Goal: Task Accomplishment & Management: Complete application form

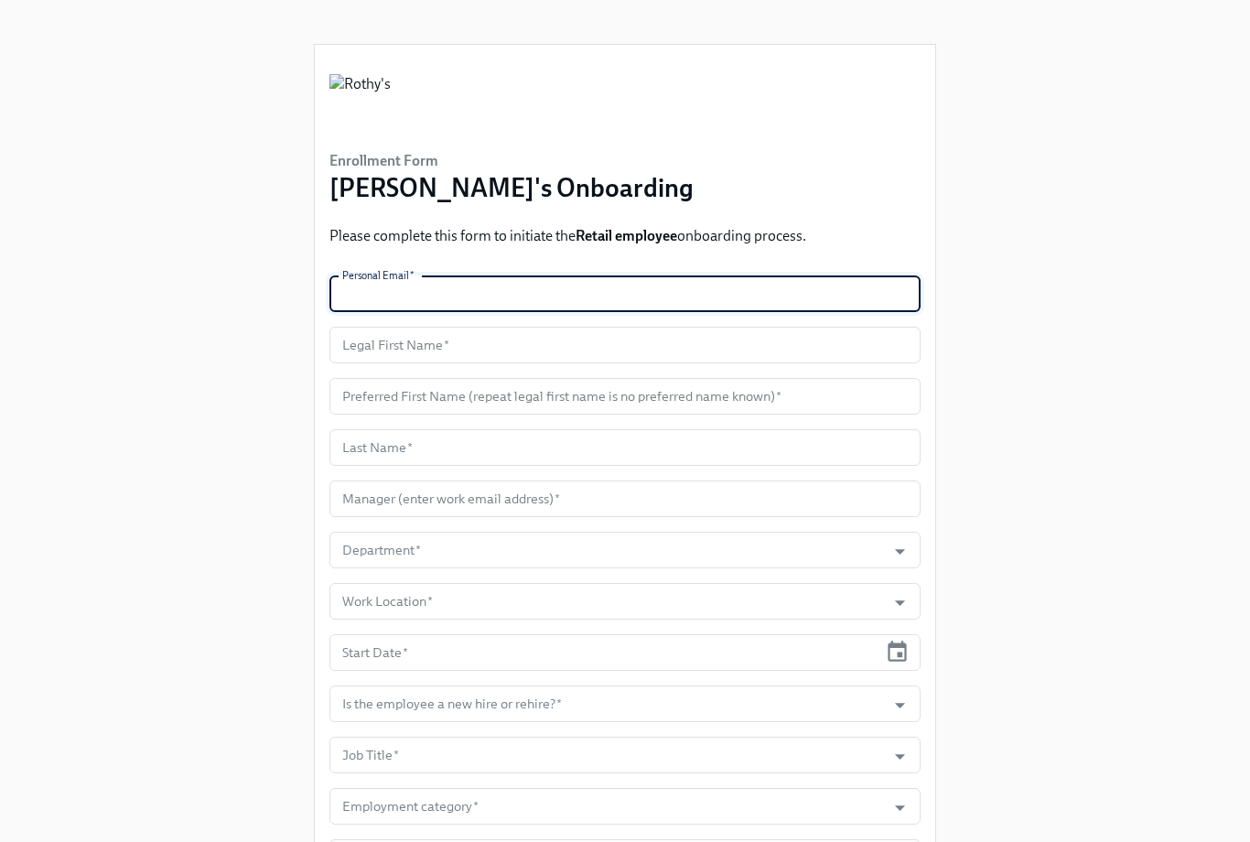
click at [435, 295] on input "text" at bounding box center [624, 293] width 591 height 37
paste input "kylaalexieee@gmail.com"
type input "kylaalexieee@gmail.com"
click at [439, 349] on input "text" at bounding box center [624, 345] width 591 height 37
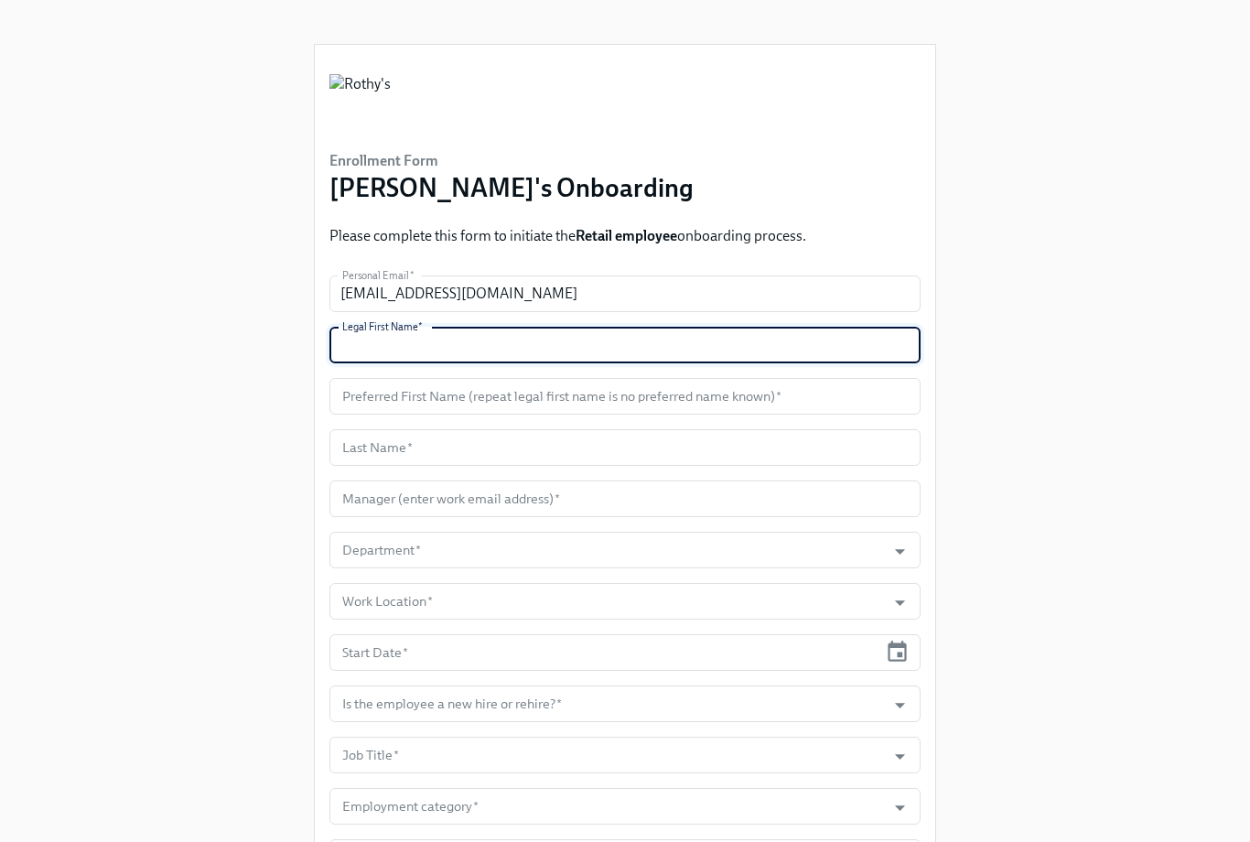
paste input "Kyla"
type input "Kyla"
click at [441, 404] on input "text" at bounding box center [624, 396] width 591 height 37
paste input "Kyla"
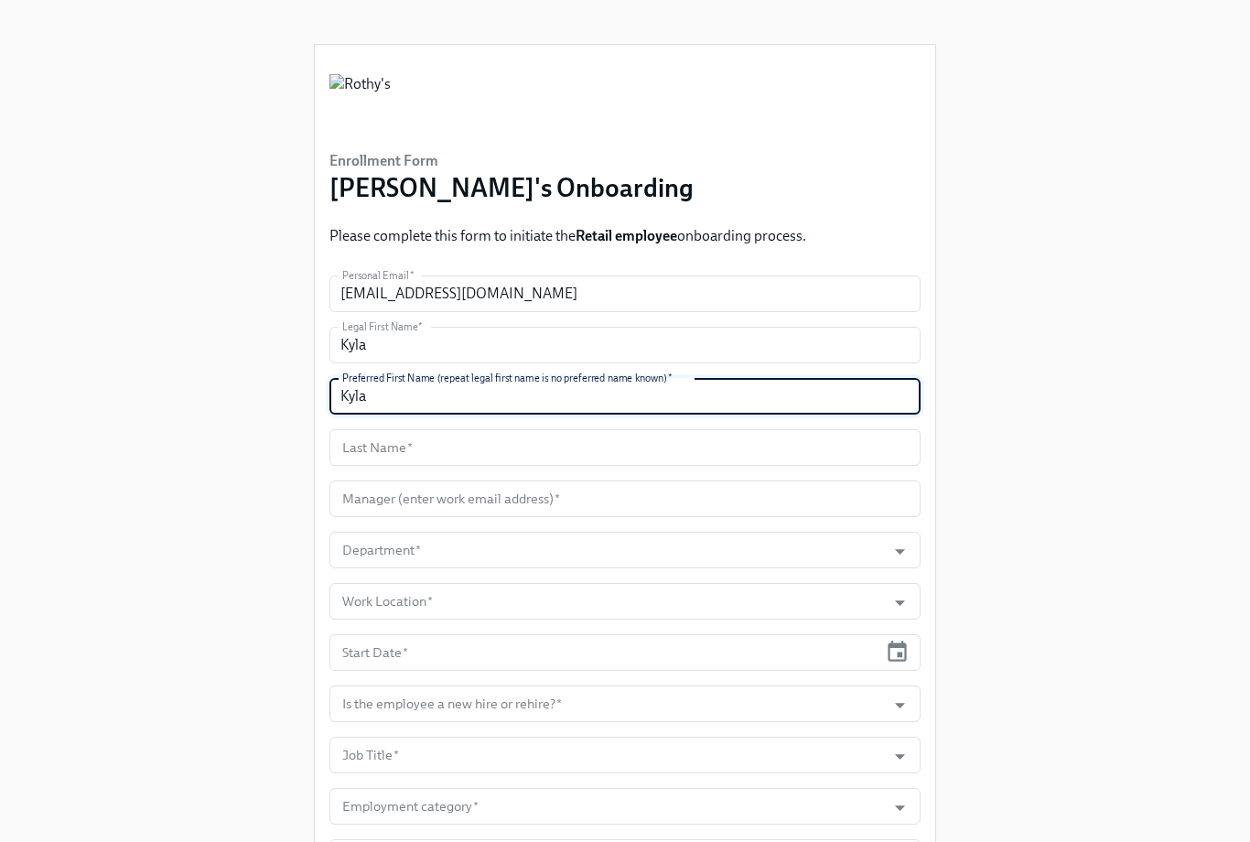
type input "Kyla"
click at [444, 445] on input "text" at bounding box center [624, 447] width 591 height 37
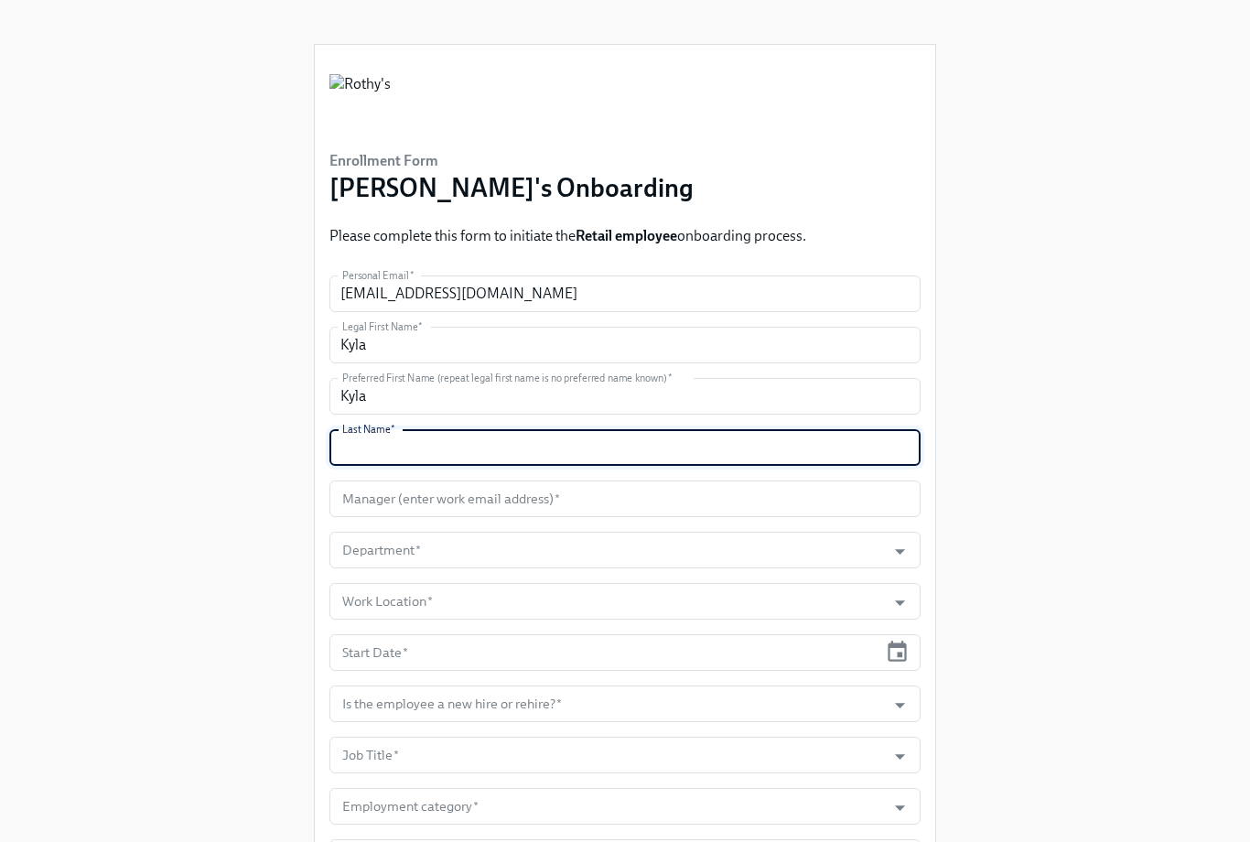
click at [444, 445] on input "text" at bounding box center [624, 447] width 591 height 37
paste input "Williams"
type input "Williams"
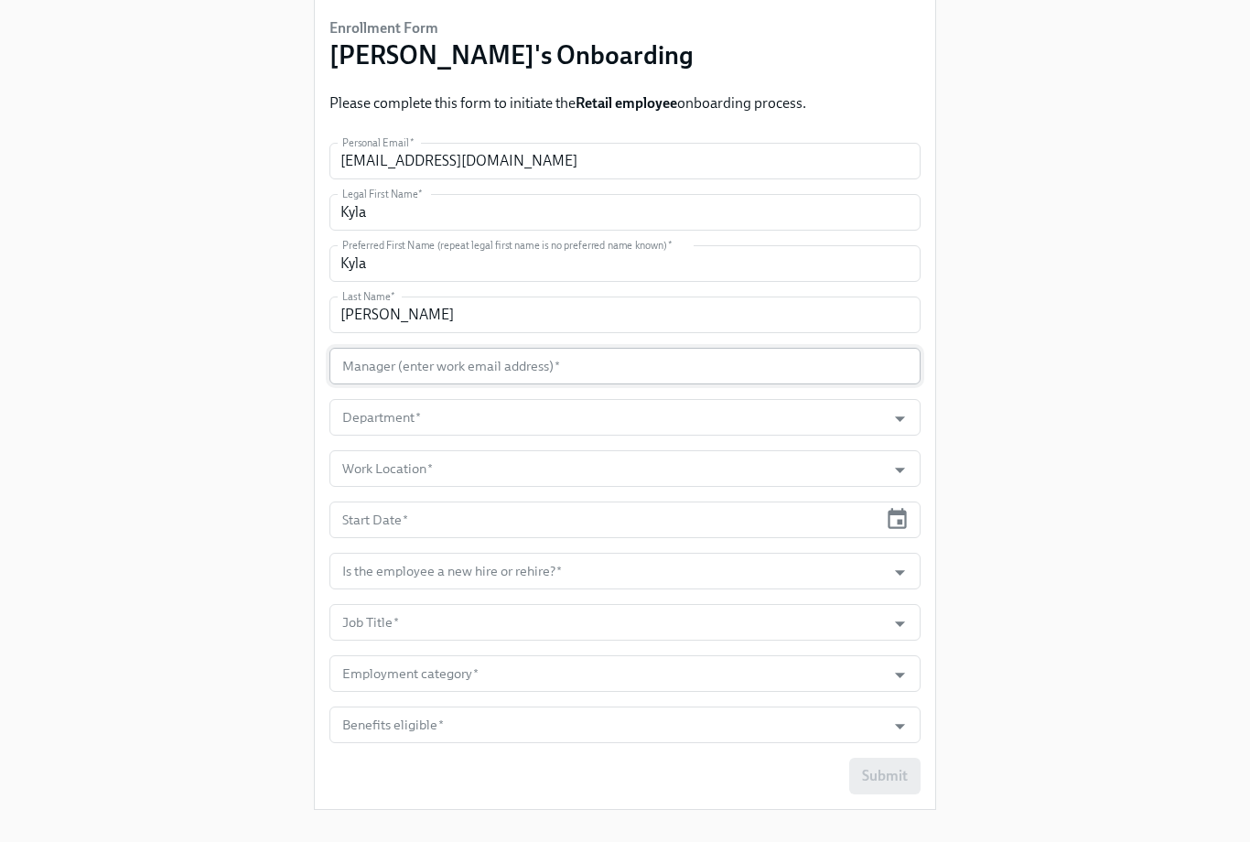
scroll to position [134, 0]
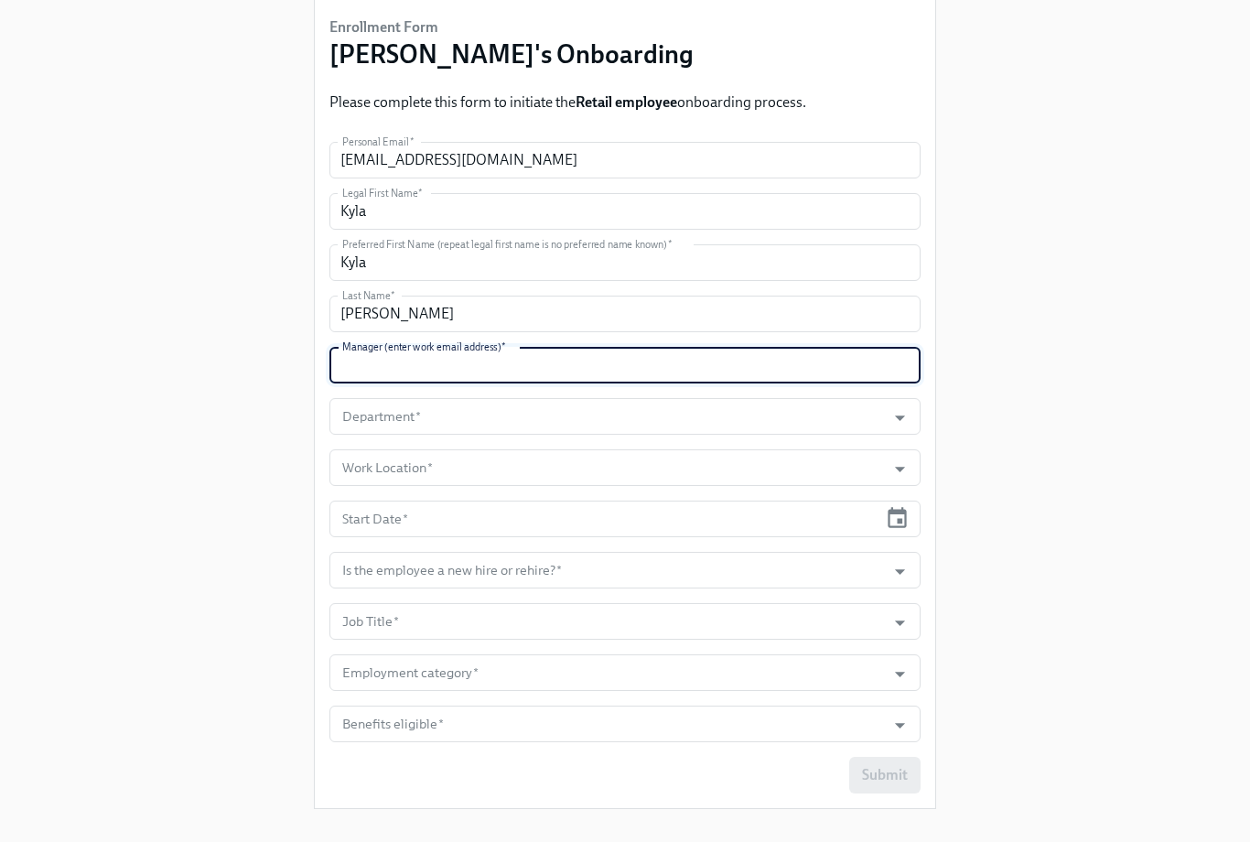
click at [427, 361] on input "text" at bounding box center [624, 365] width 591 height 37
type input "manderson@rothys.com"
click at [642, 404] on input "Department   *" at bounding box center [608, 416] width 538 height 37
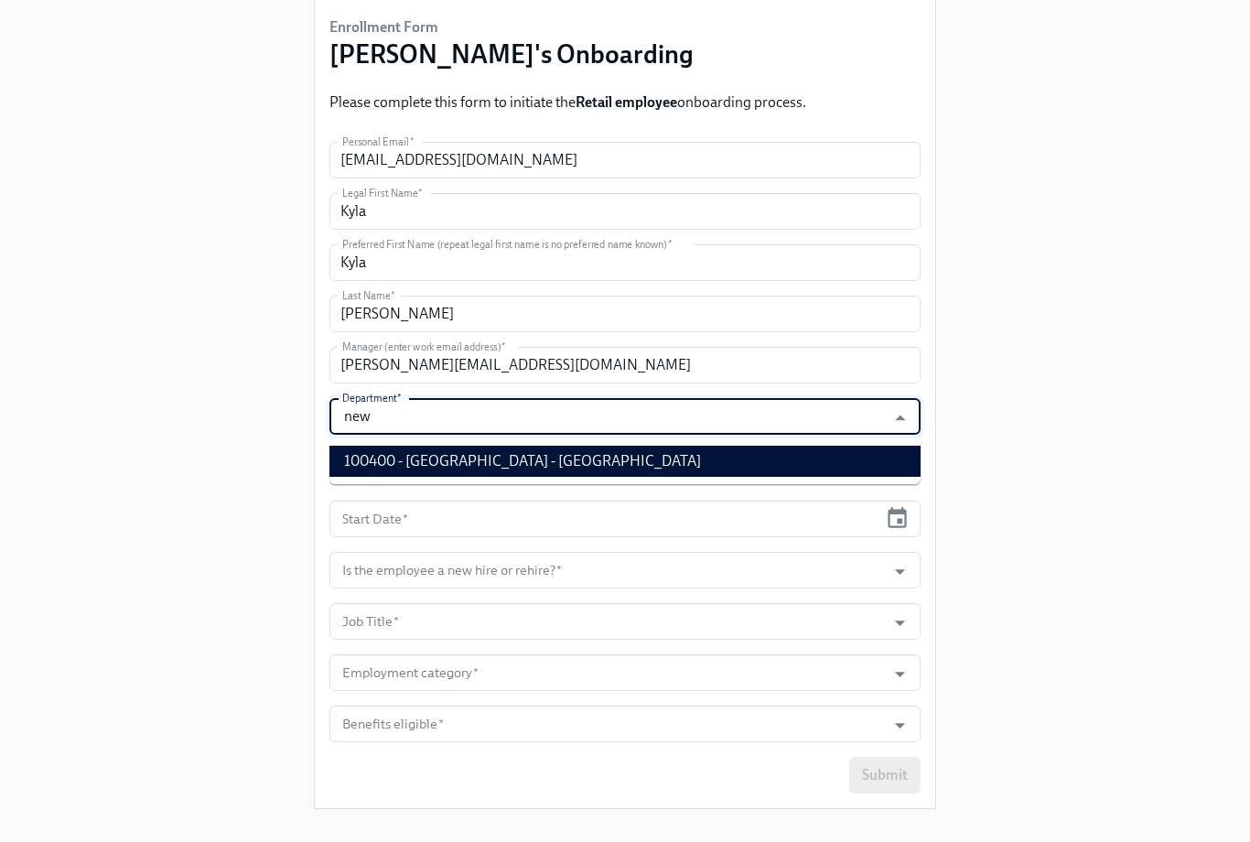
click at [645, 457] on li "100400 - Newbury - MA" at bounding box center [624, 461] width 591 height 31
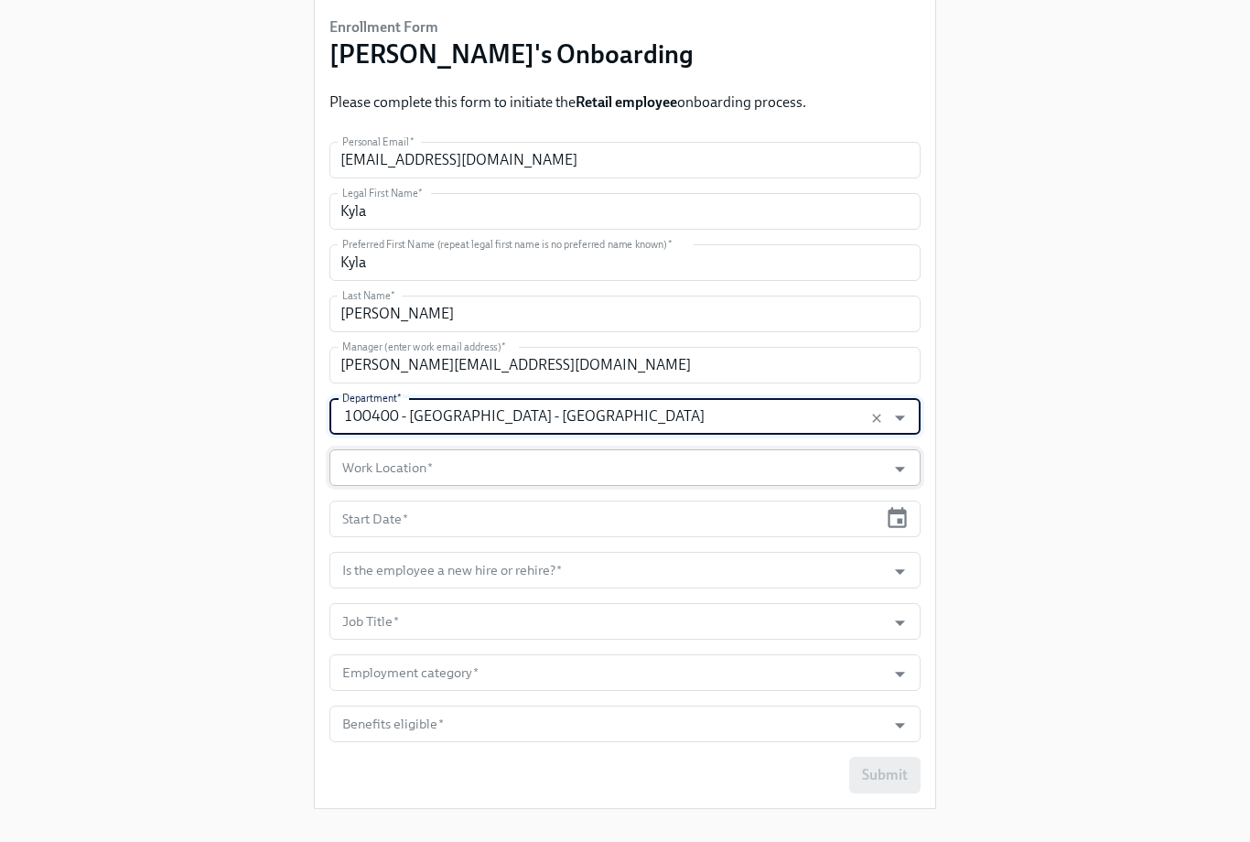
type input "100400 - Newbury - MA"
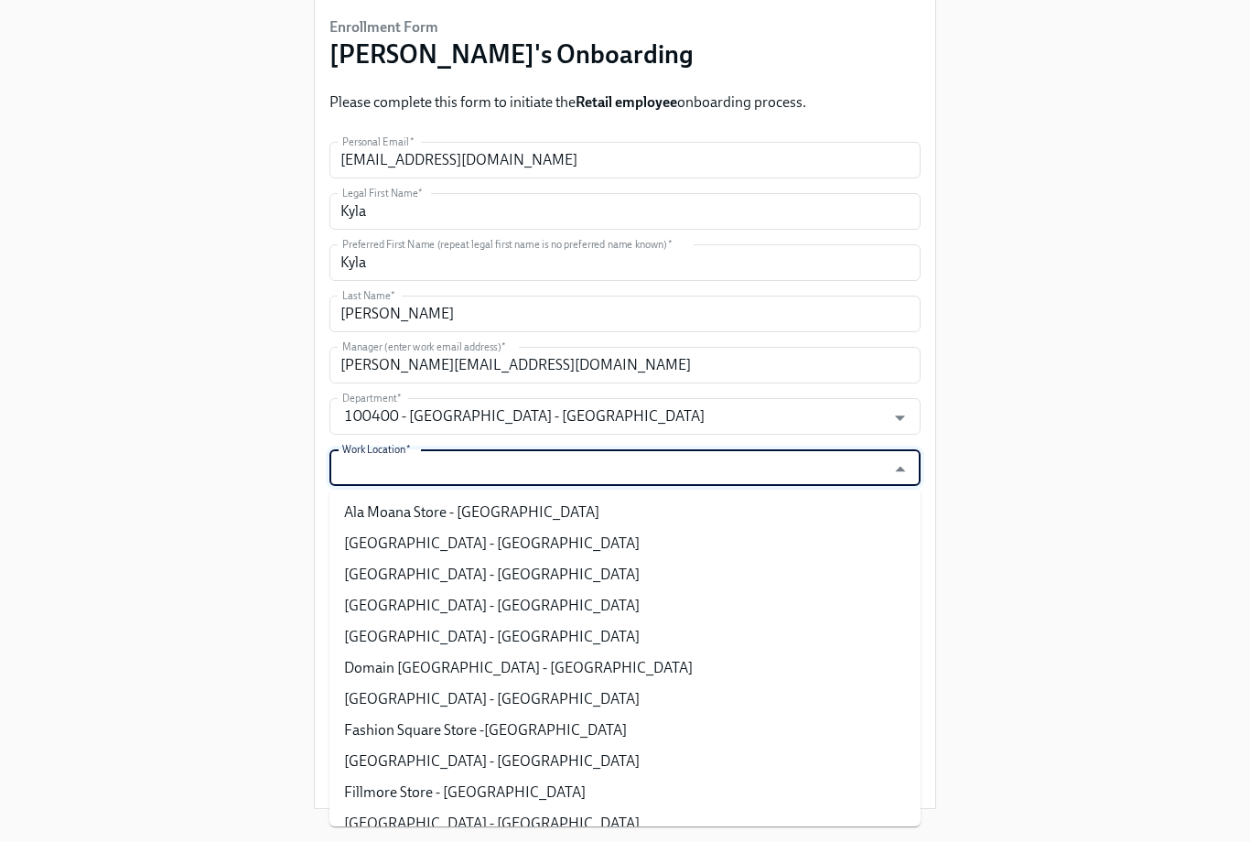
click at [601, 463] on input "Work Location   *" at bounding box center [608, 467] width 538 height 37
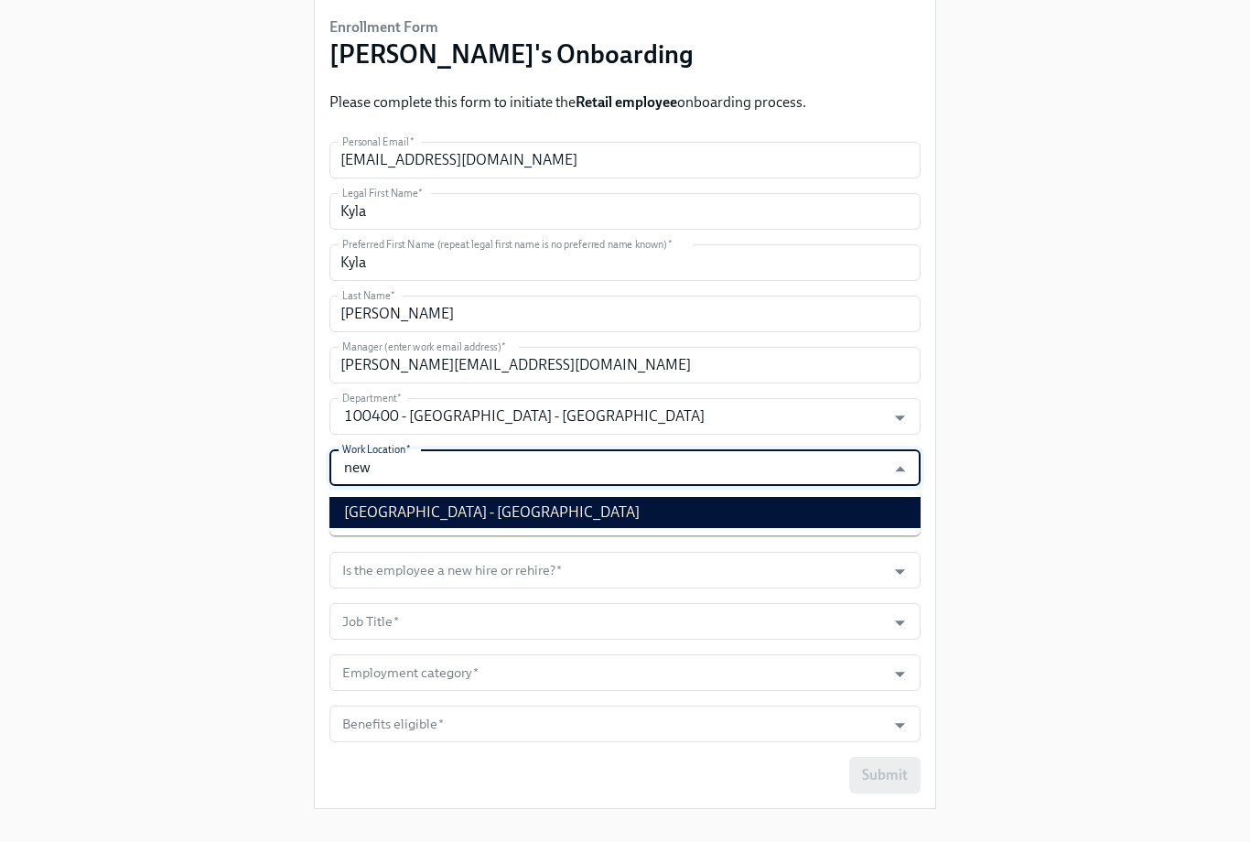
click at [577, 517] on li "Newbury Store - MA" at bounding box center [624, 512] width 591 height 31
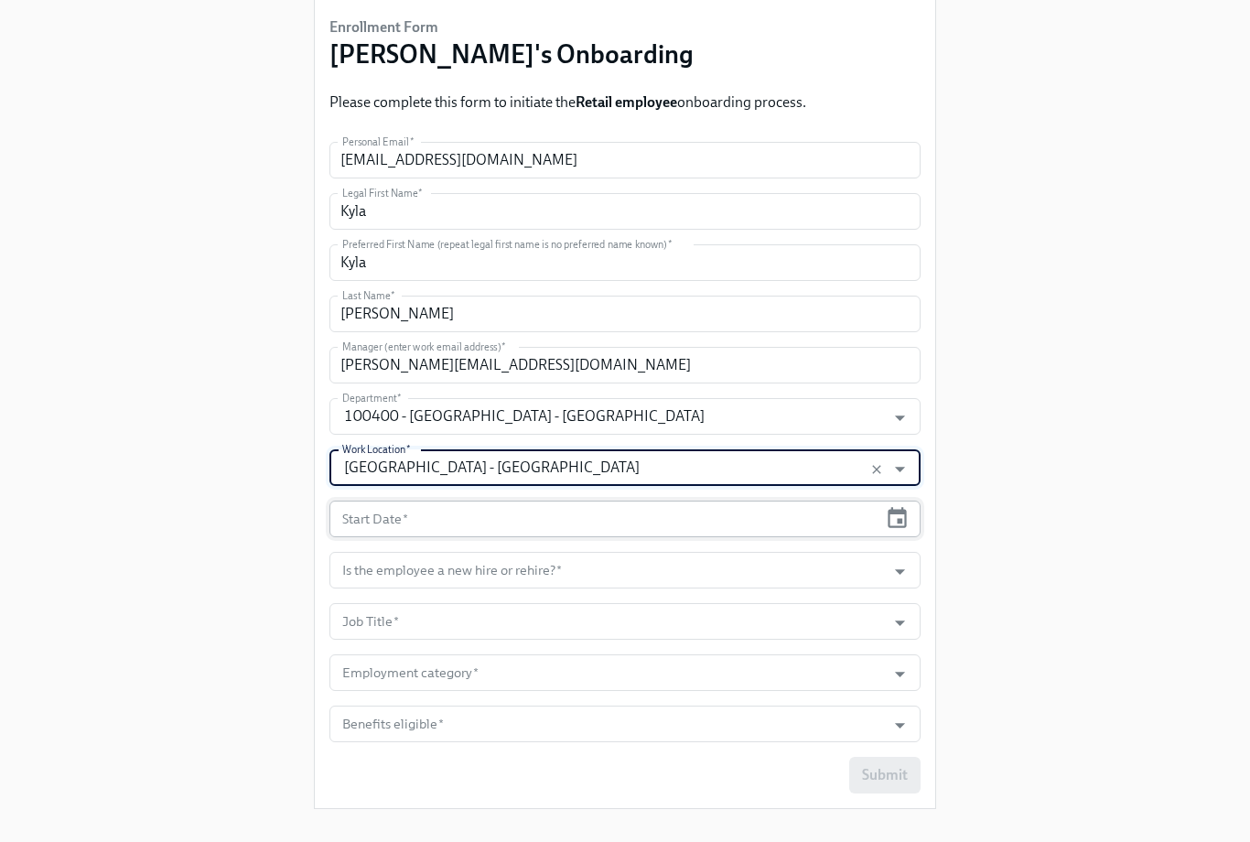
type input "Newbury Store - MA"
click at [504, 520] on input "text" at bounding box center [603, 519] width 548 height 37
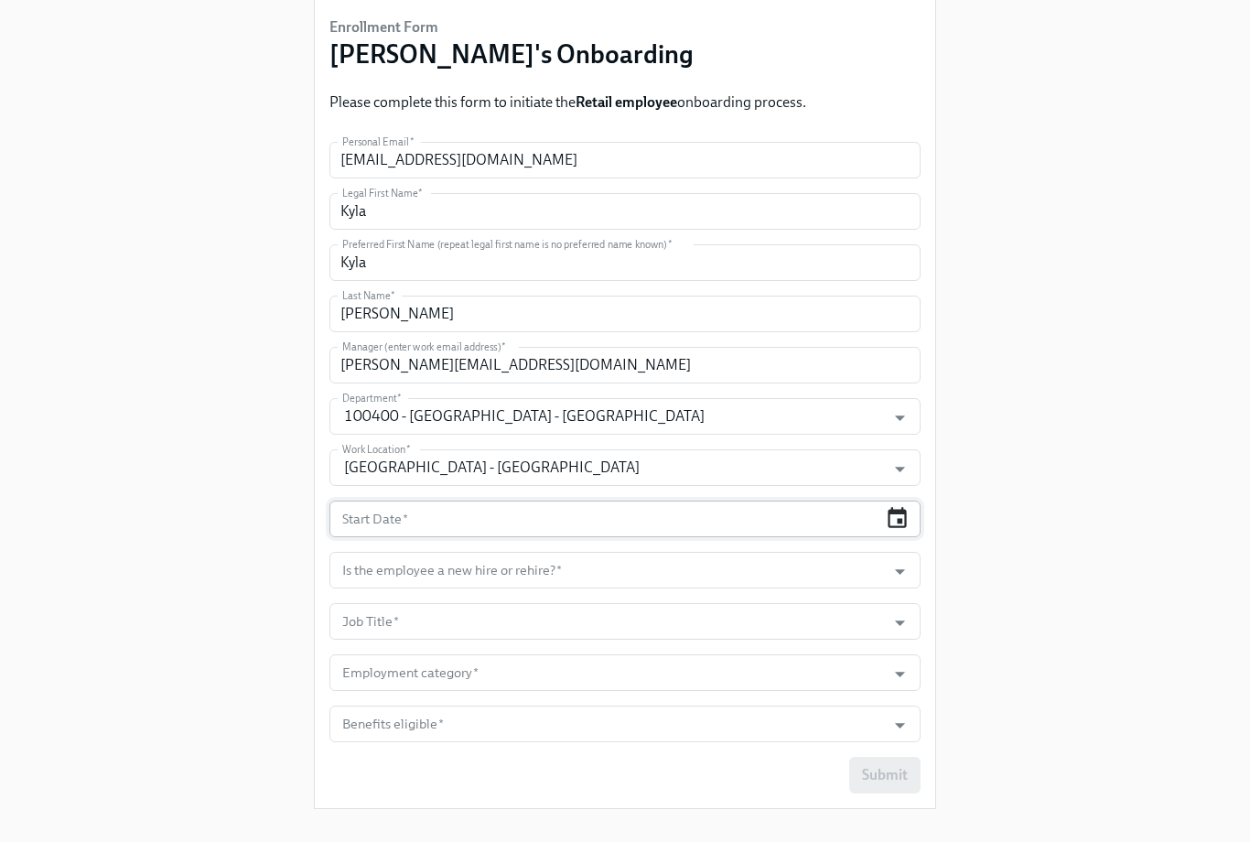
click at [900, 522] on icon "button" at bounding box center [897, 517] width 19 height 21
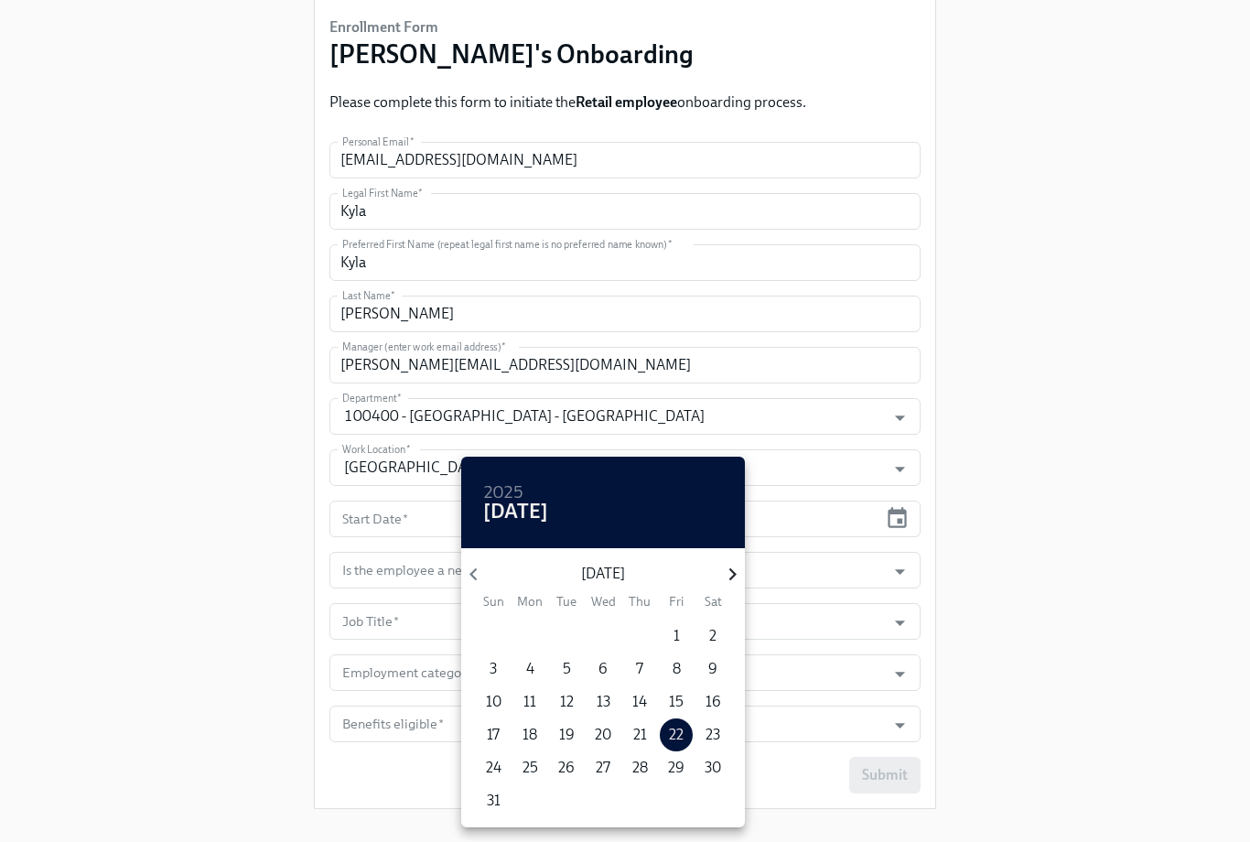
click at [723, 564] on icon "button" at bounding box center [732, 574] width 25 height 25
click at [600, 632] on p "3" at bounding box center [602, 636] width 7 height 20
type input "09/03/2025"
drag, startPoint x: 1097, startPoint y: 602, endPoint x: 1014, endPoint y: 573, distance: 88.3
click at [1094, 601] on div at bounding box center [625, 421] width 1250 height 842
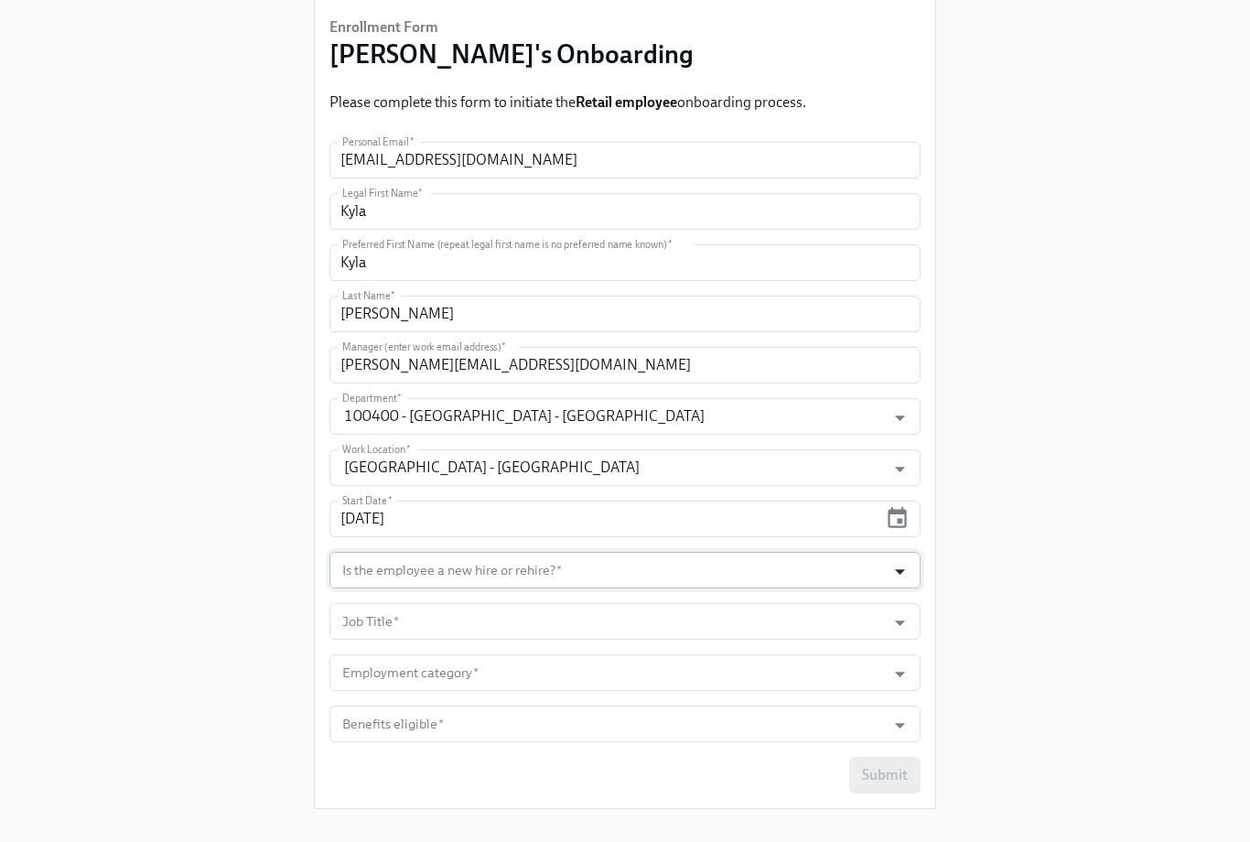
click at [904, 569] on icon "Open" at bounding box center [900, 571] width 25 height 25
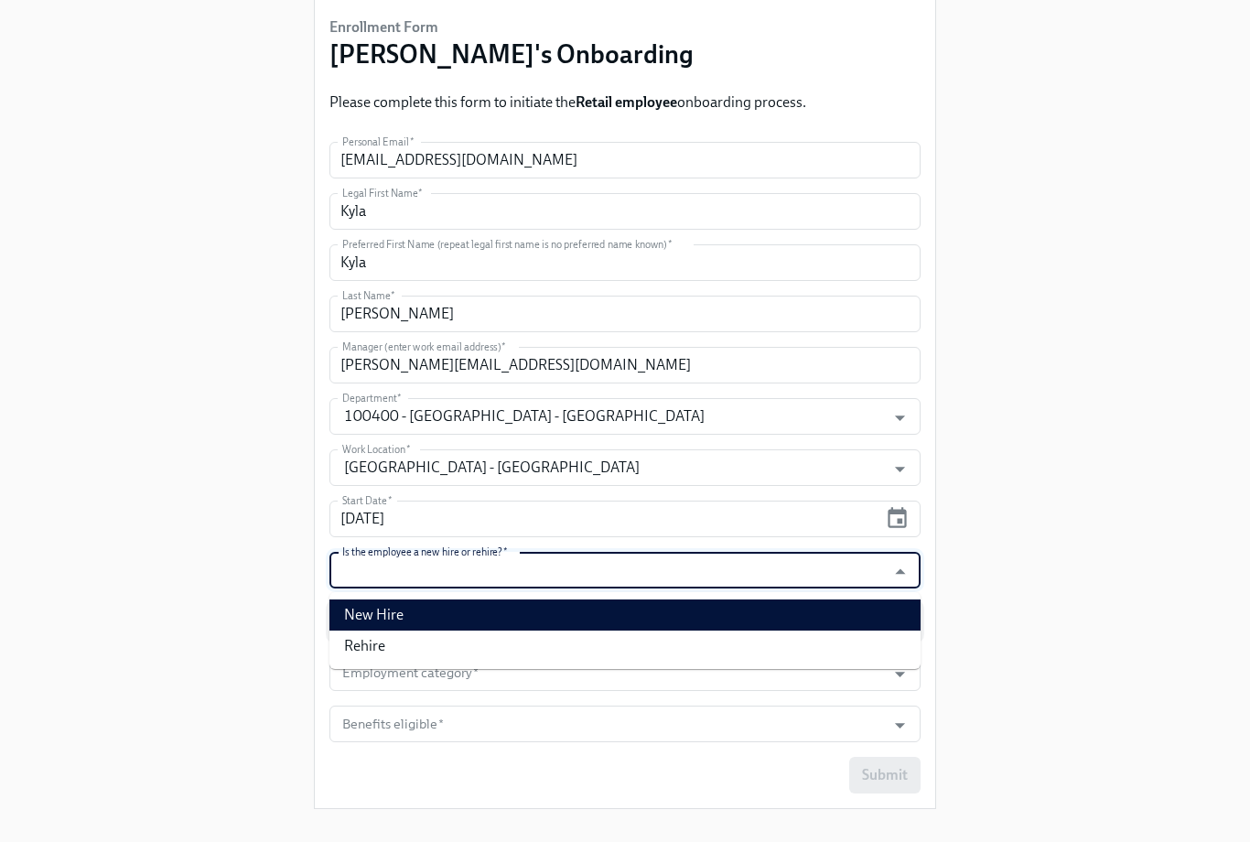
click at [857, 614] on li "New Hire" at bounding box center [624, 614] width 591 height 31
type input "New Hire"
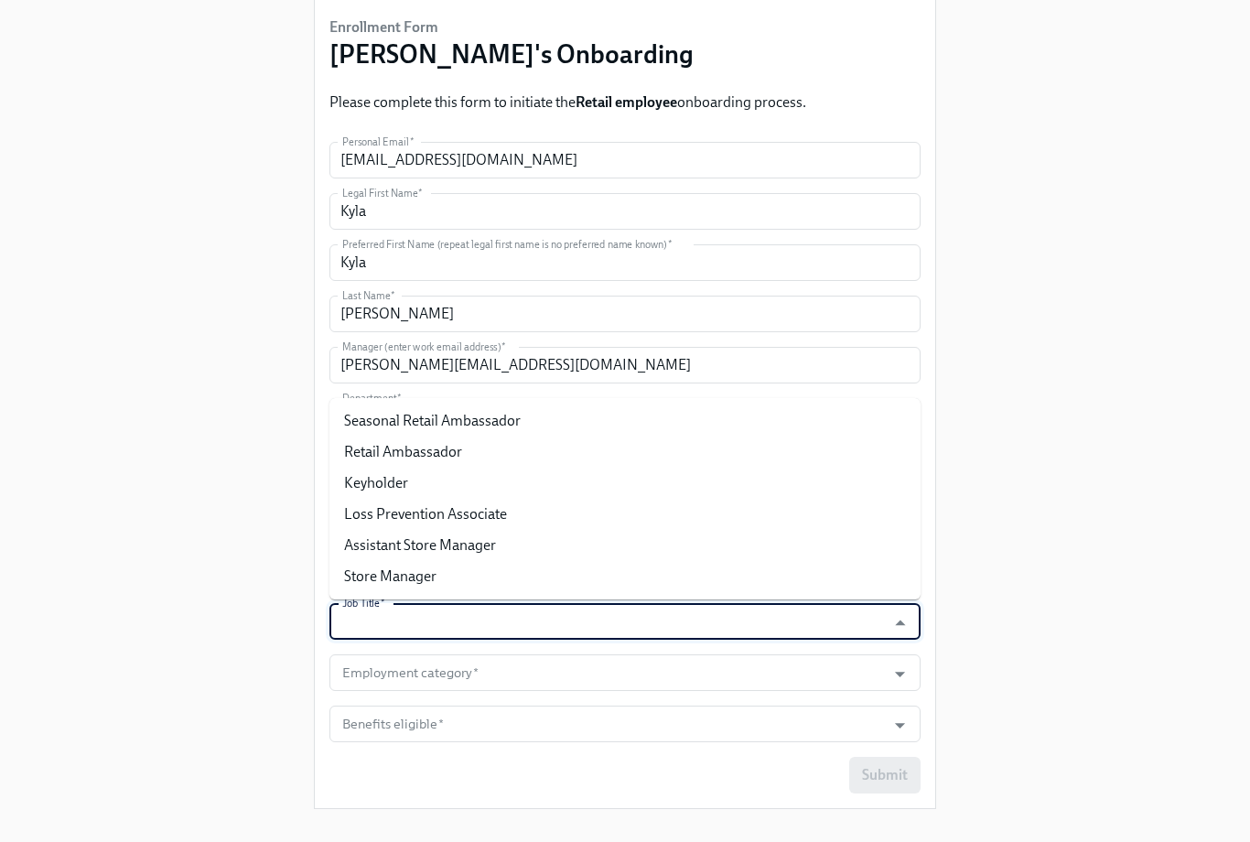
click at [793, 613] on input "Job Title   *" at bounding box center [608, 621] width 538 height 37
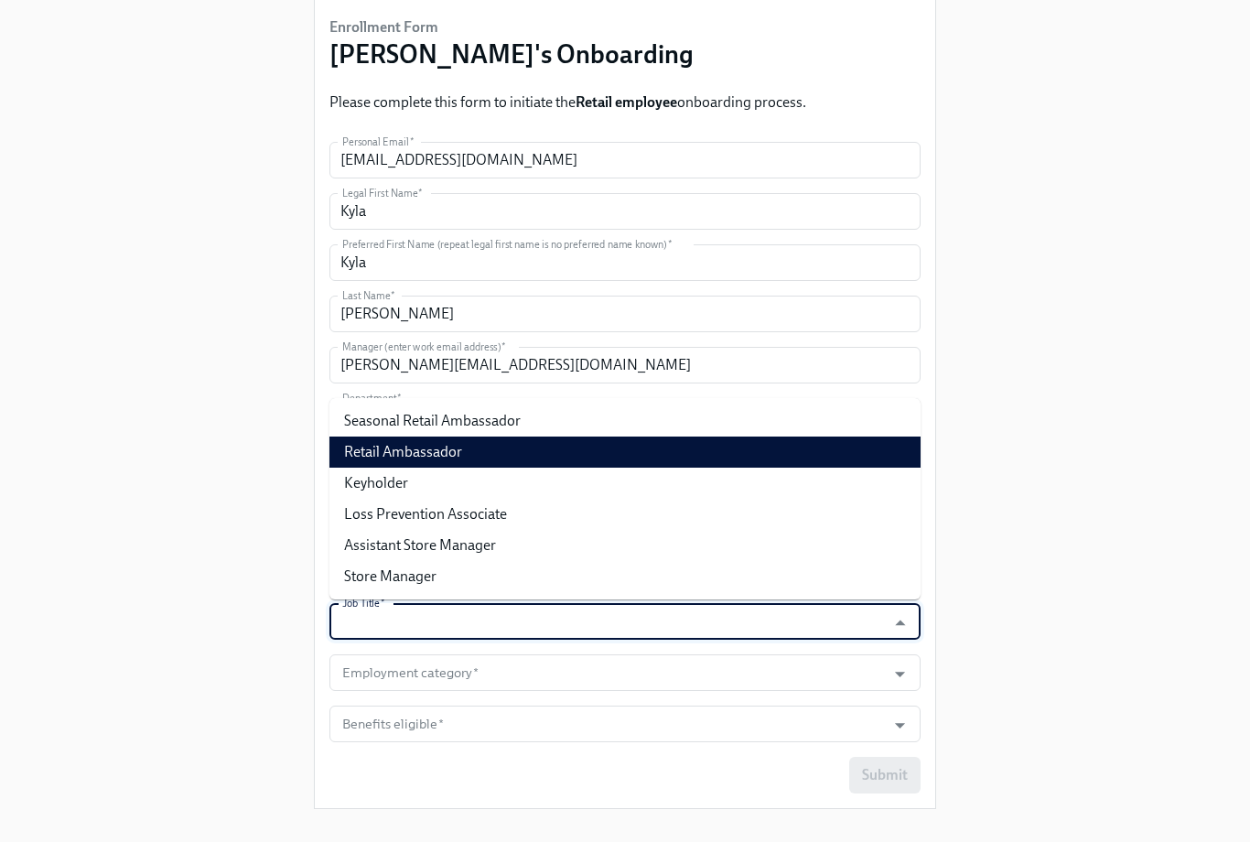
click at [711, 445] on li "Retail Ambassador" at bounding box center [624, 451] width 591 height 31
type input "Retail Ambassador"
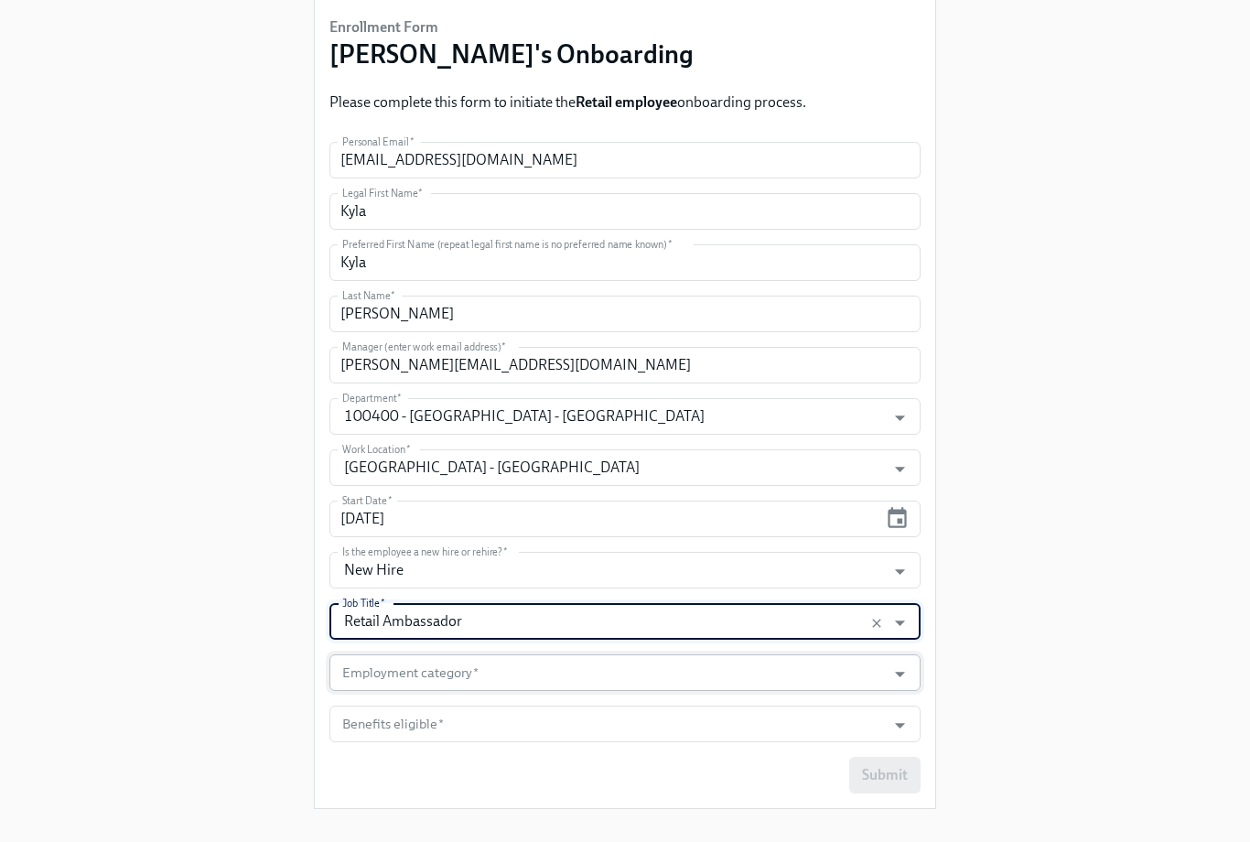
click at [695, 657] on input "Employment category   *" at bounding box center [608, 672] width 538 height 37
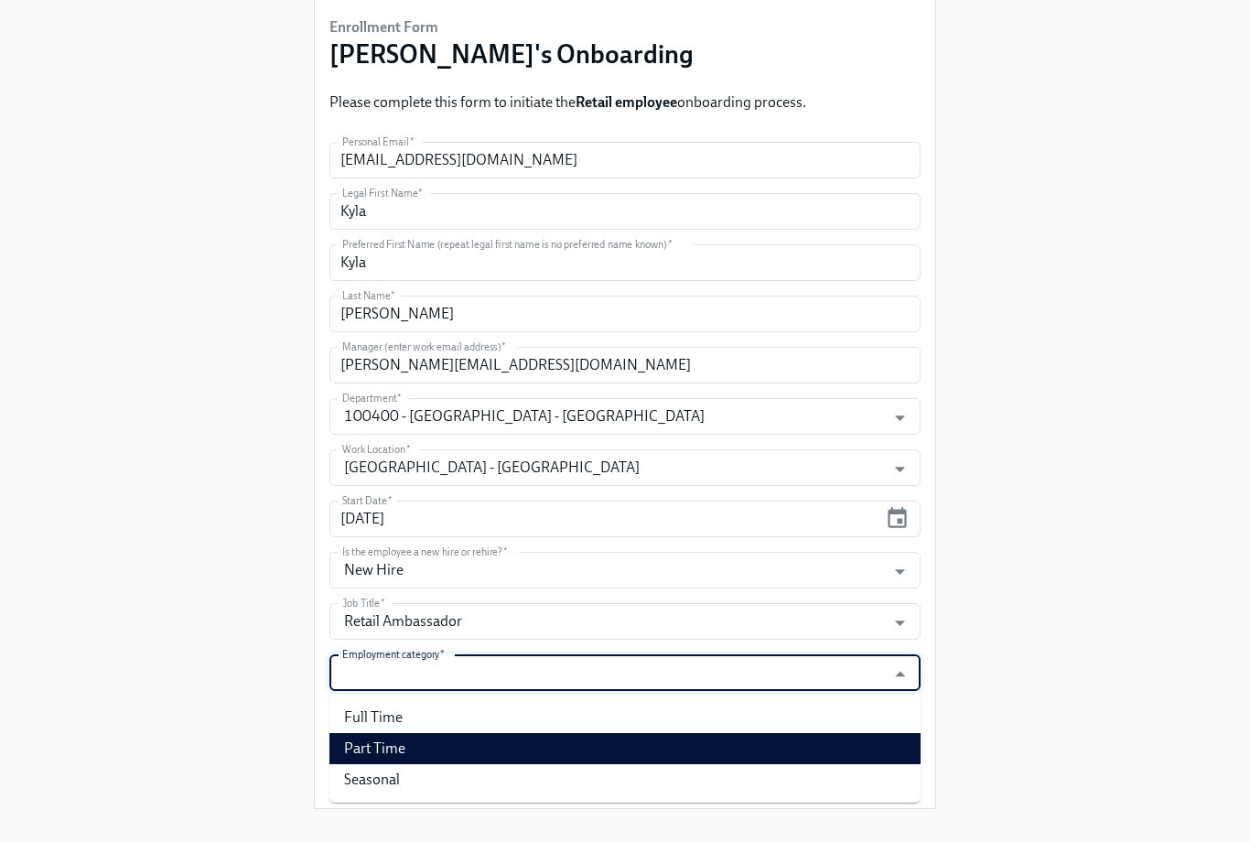
click at [622, 742] on li "Part Time" at bounding box center [624, 748] width 591 height 31
type input "Part Time"
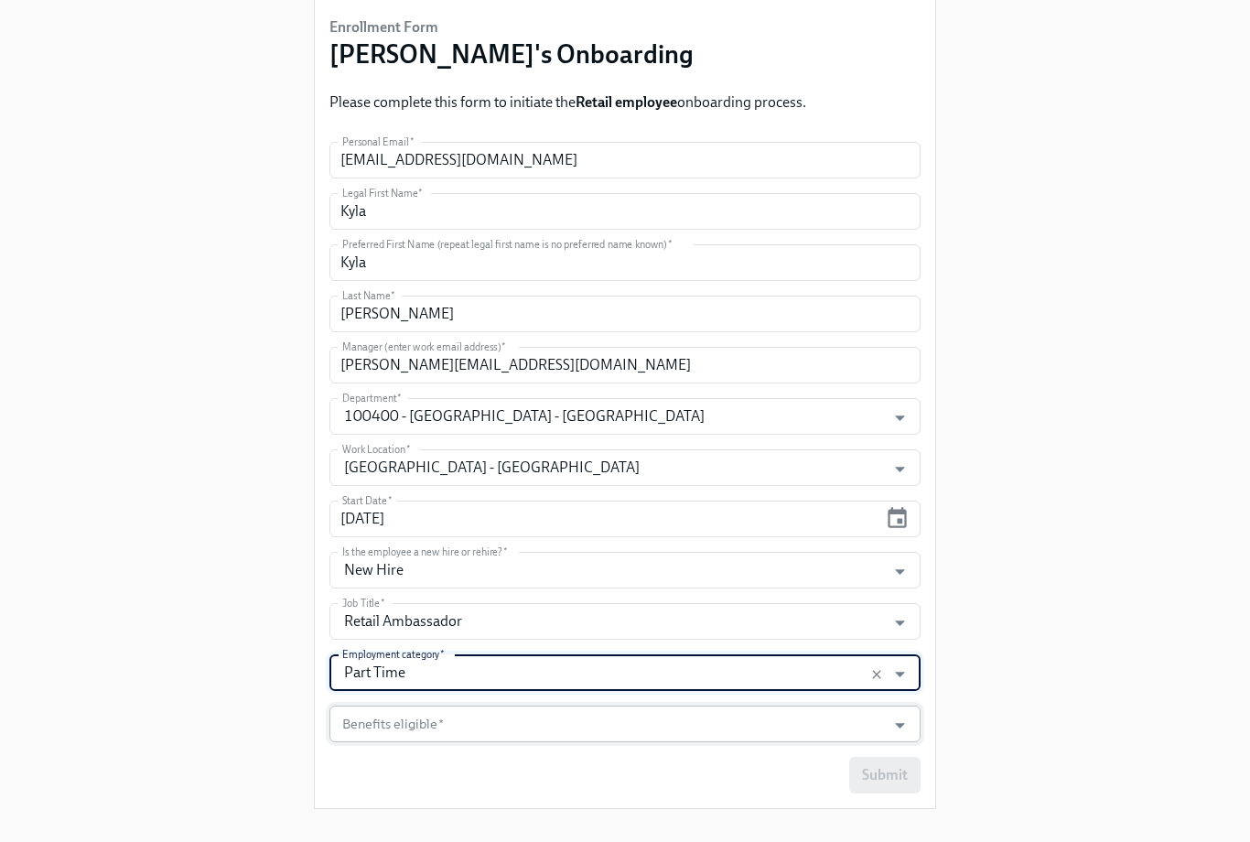
click at [622, 723] on input "Benefits eligible   *" at bounding box center [608, 724] width 538 height 37
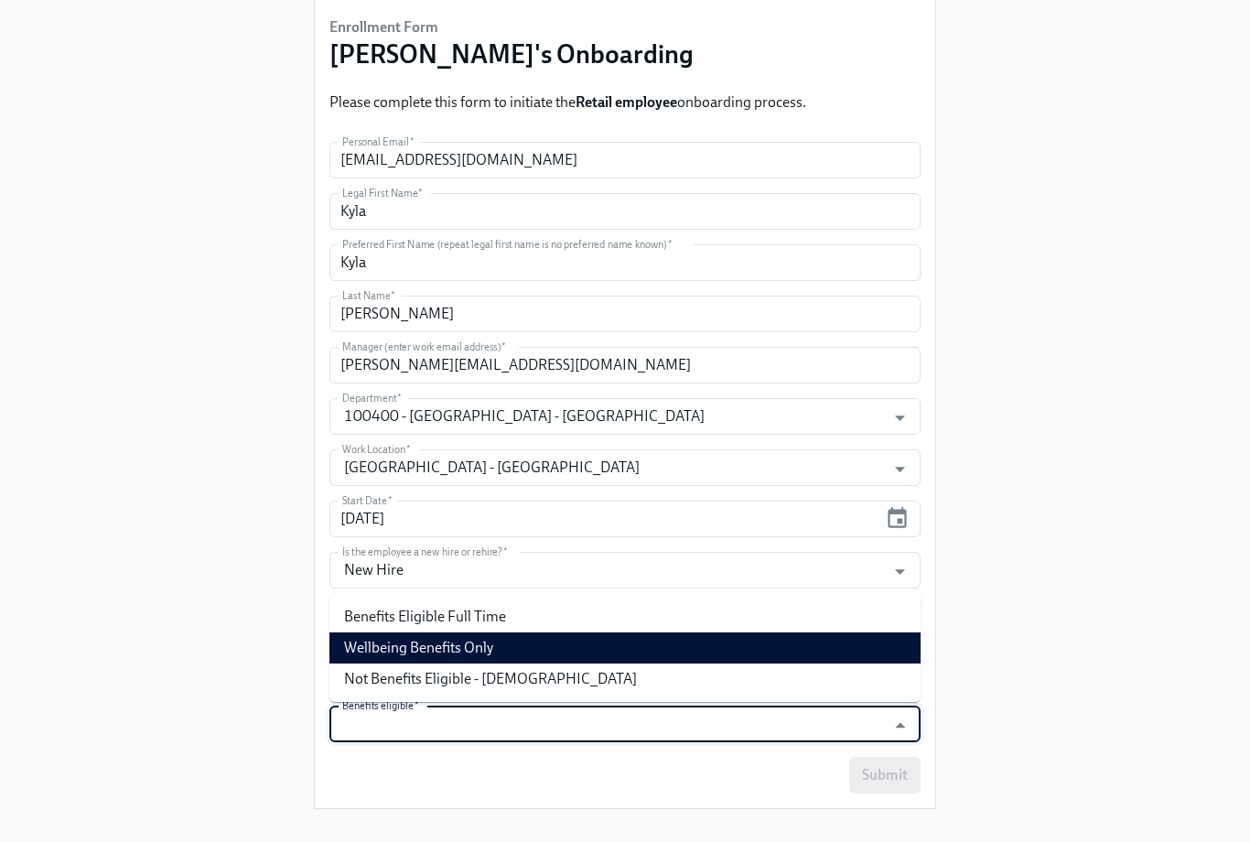
click at [593, 655] on li "Wellbeing Benefits Only" at bounding box center [624, 647] width 591 height 31
type input "Wellbeing Benefits Only"
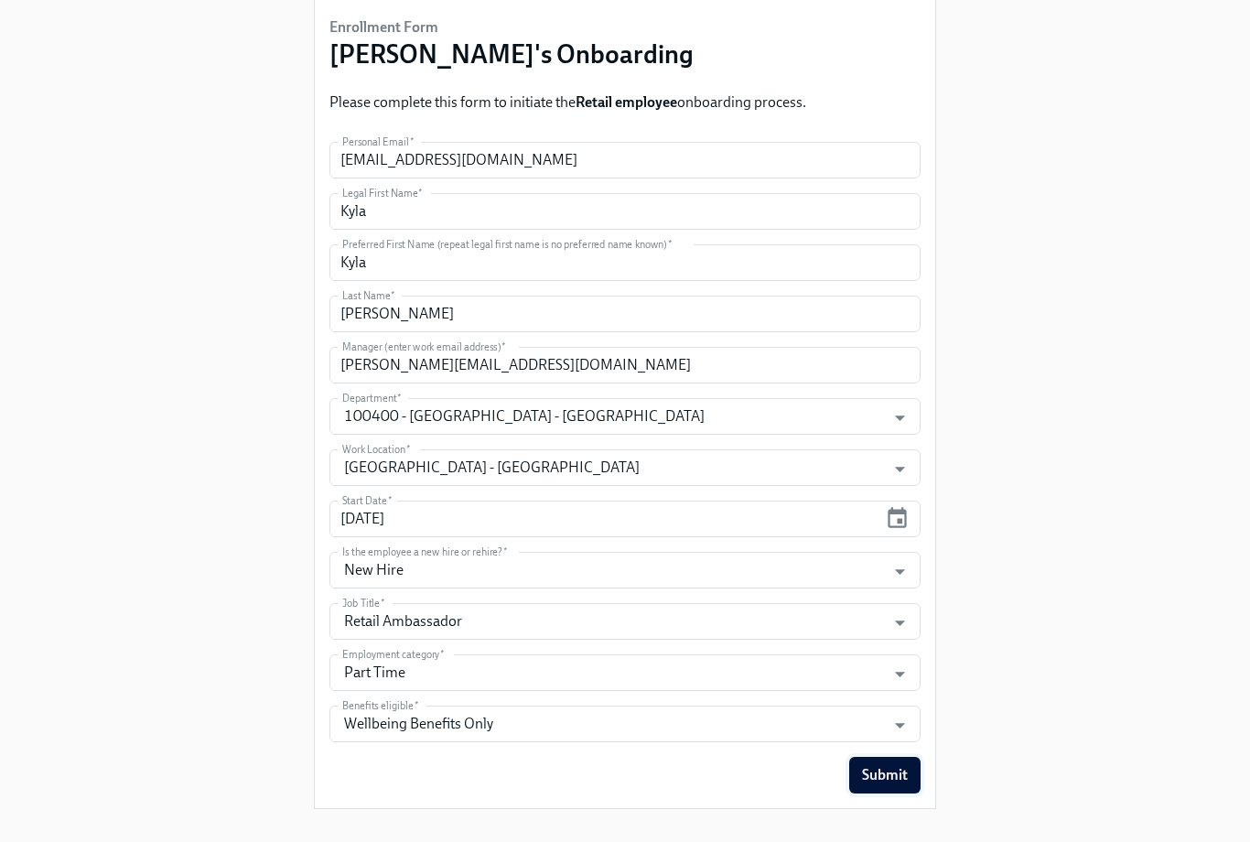
click at [879, 770] on span "Submit" at bounding box center [885, 775] width 46 height 18
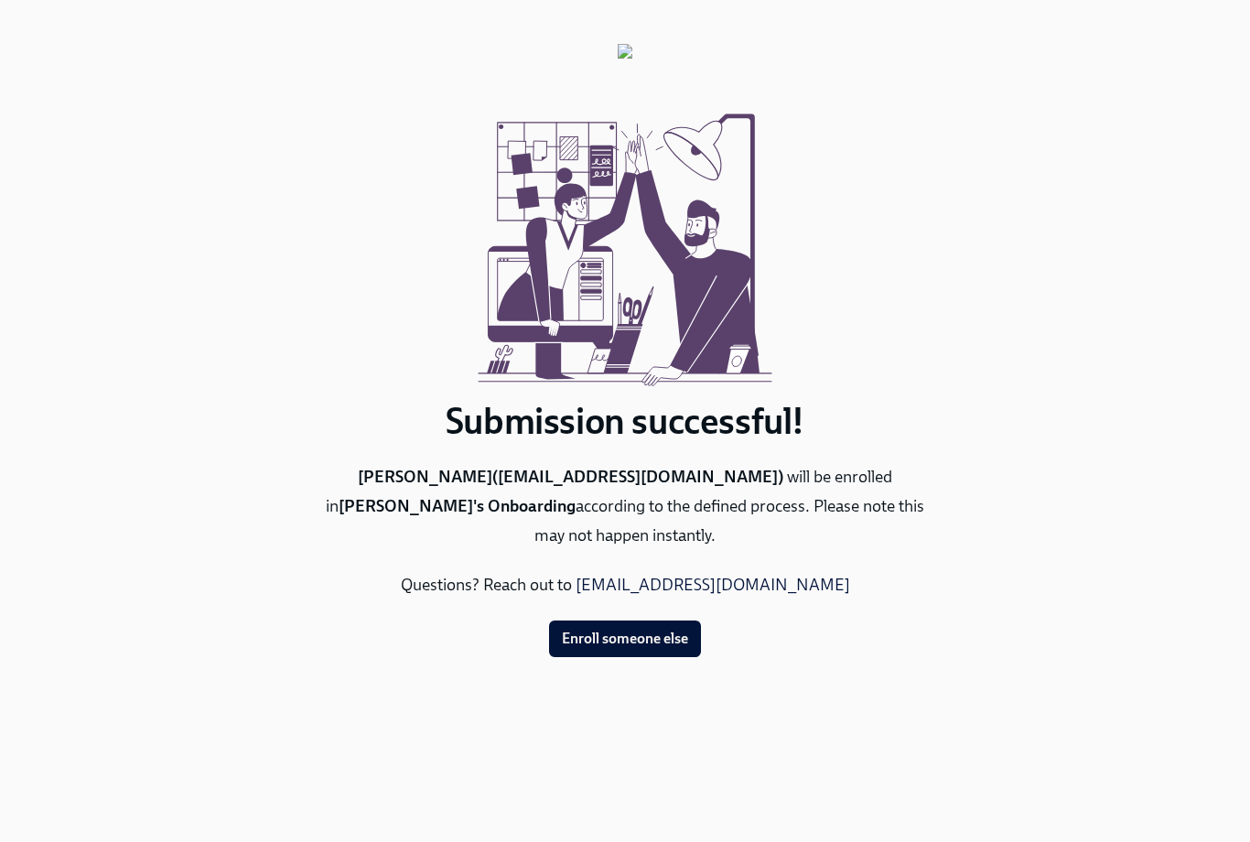
scroll to position [0, 0]
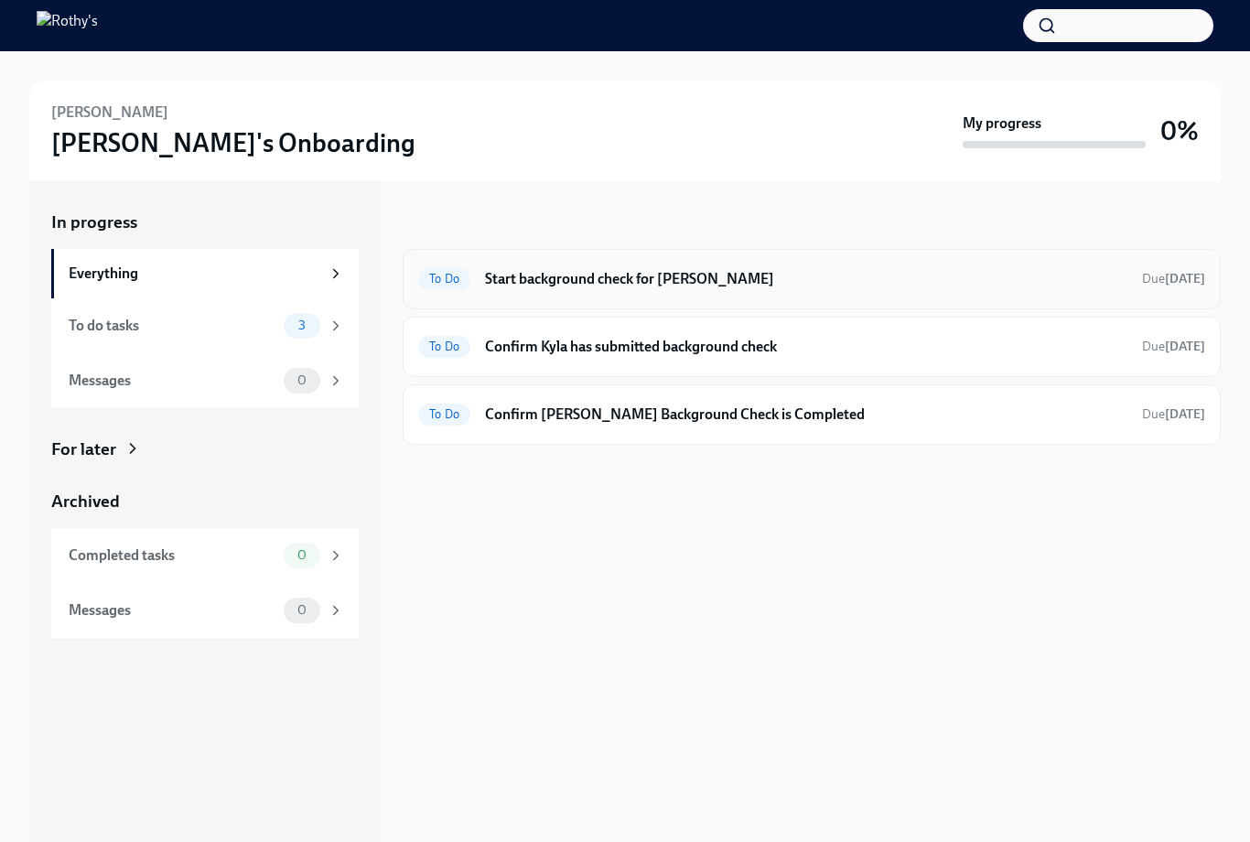
click at [649, 300] on div "To Do Start background check for Kyla Williams Due 7 days ago" at bounding box center [812, 279] width 818 height 60
click at [652, 275] on h6 "Start background check for Kyla Williams" at bounding box center [806, 279] width 642 height 20
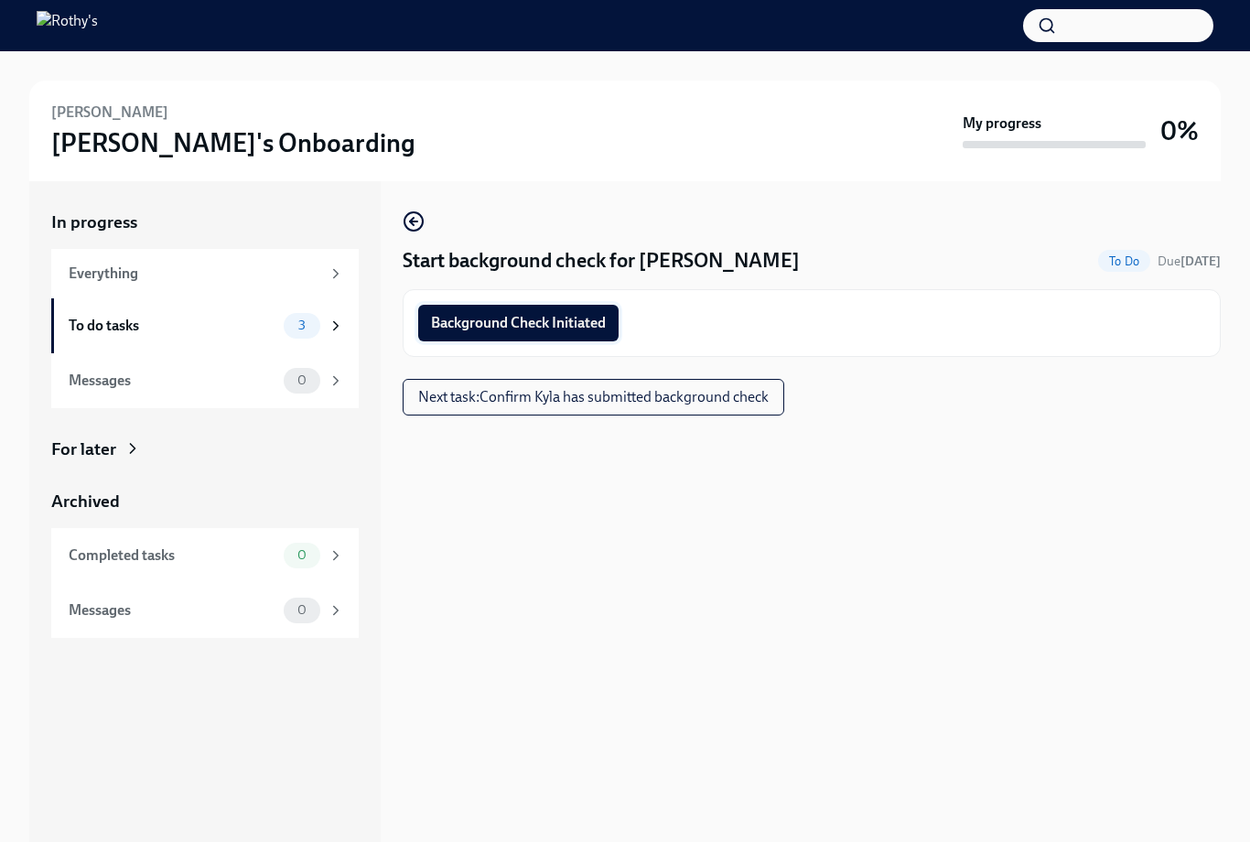
click at [569, 314] on span "Background Check Initiated" at bounding box center [518, 323] width 175 height 18
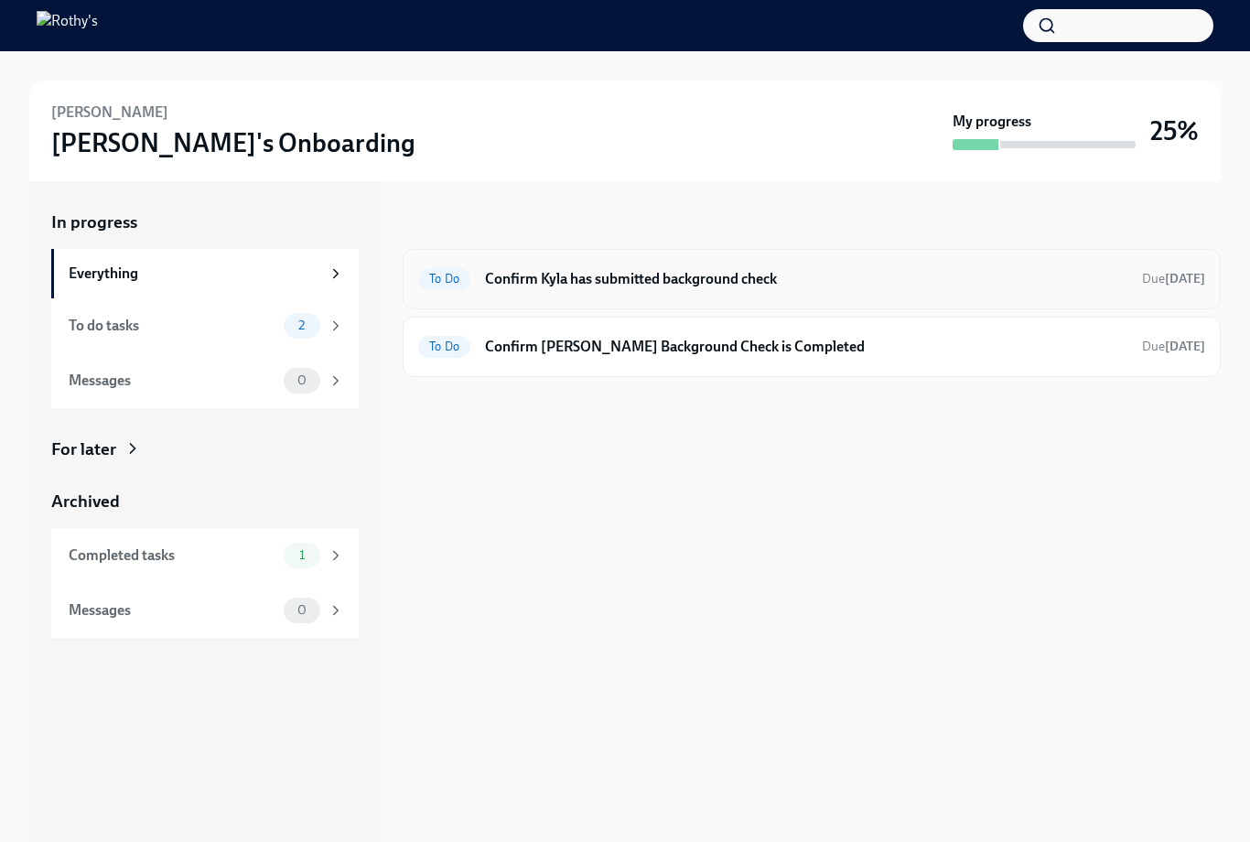
click at [569, 261] on div "To Do Confirm [PERSON_NAME] has submitted background check Due [DATE]" at bounding box center [812, 279] width 818 height 60
click at [574, 274] on h6 "Confirm Kyla has submitted background check" at bounding box center [806, 279] width 642 height 20
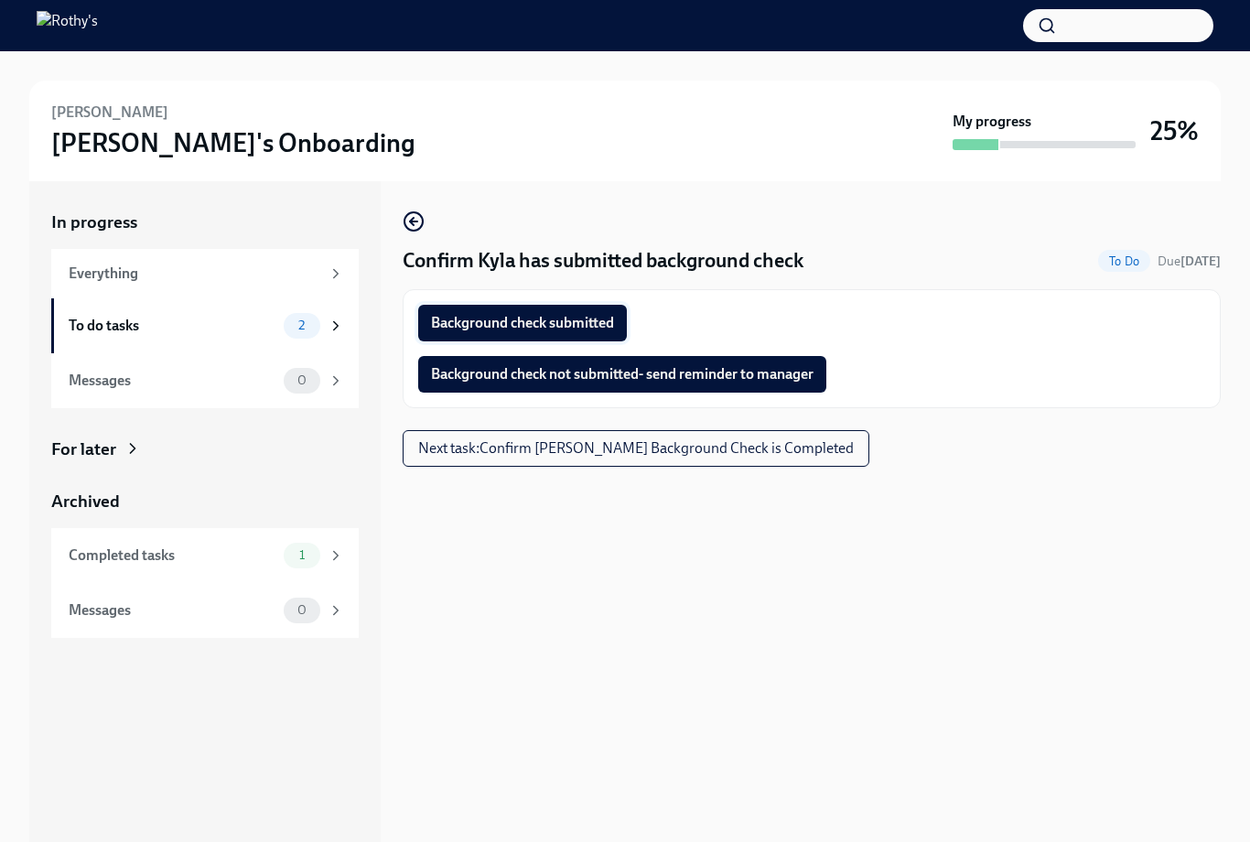
click at [559, 331] on span "Background check submitted" at bounding box center [522, 323] width 183 height 18
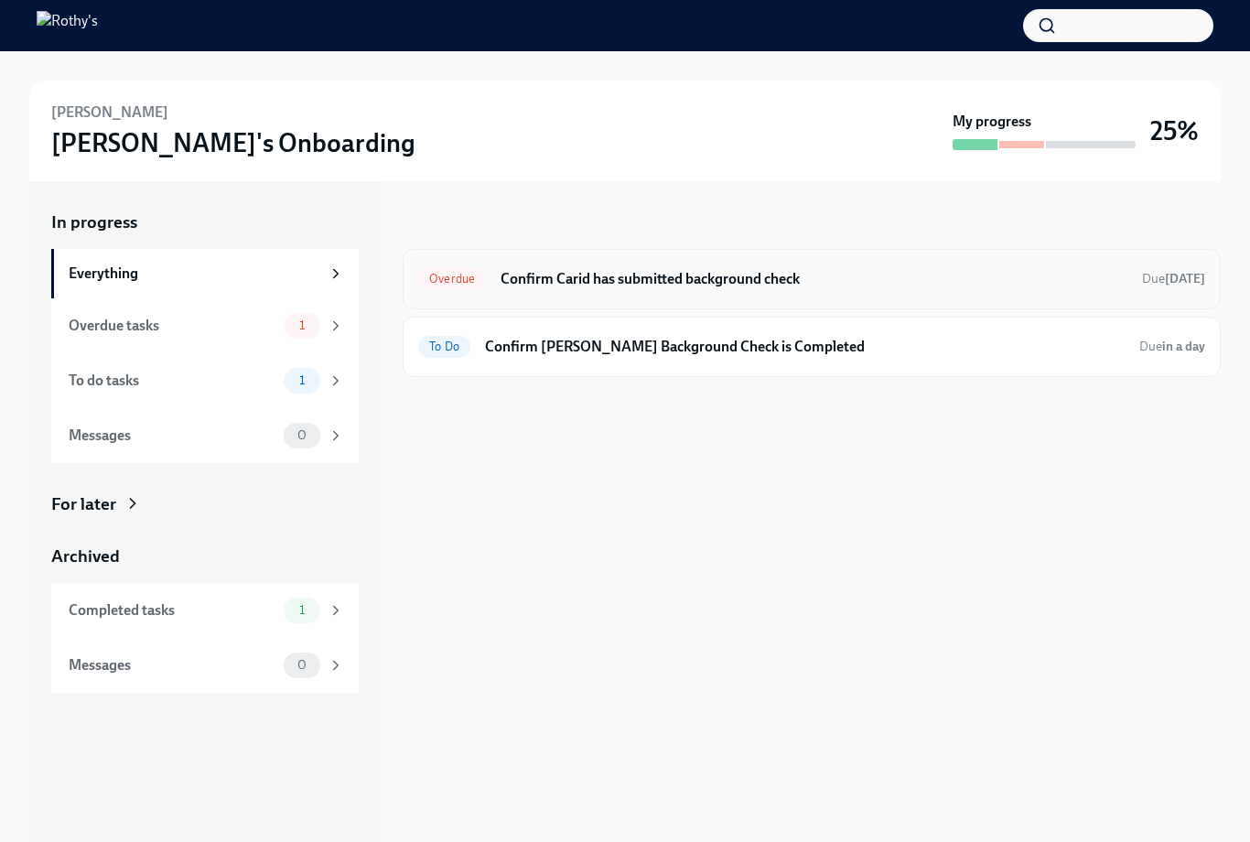
click at [678, 277] on h6 "Confirm Carid has submitted background check" at bounding box center [814, 279] width 627 height 20
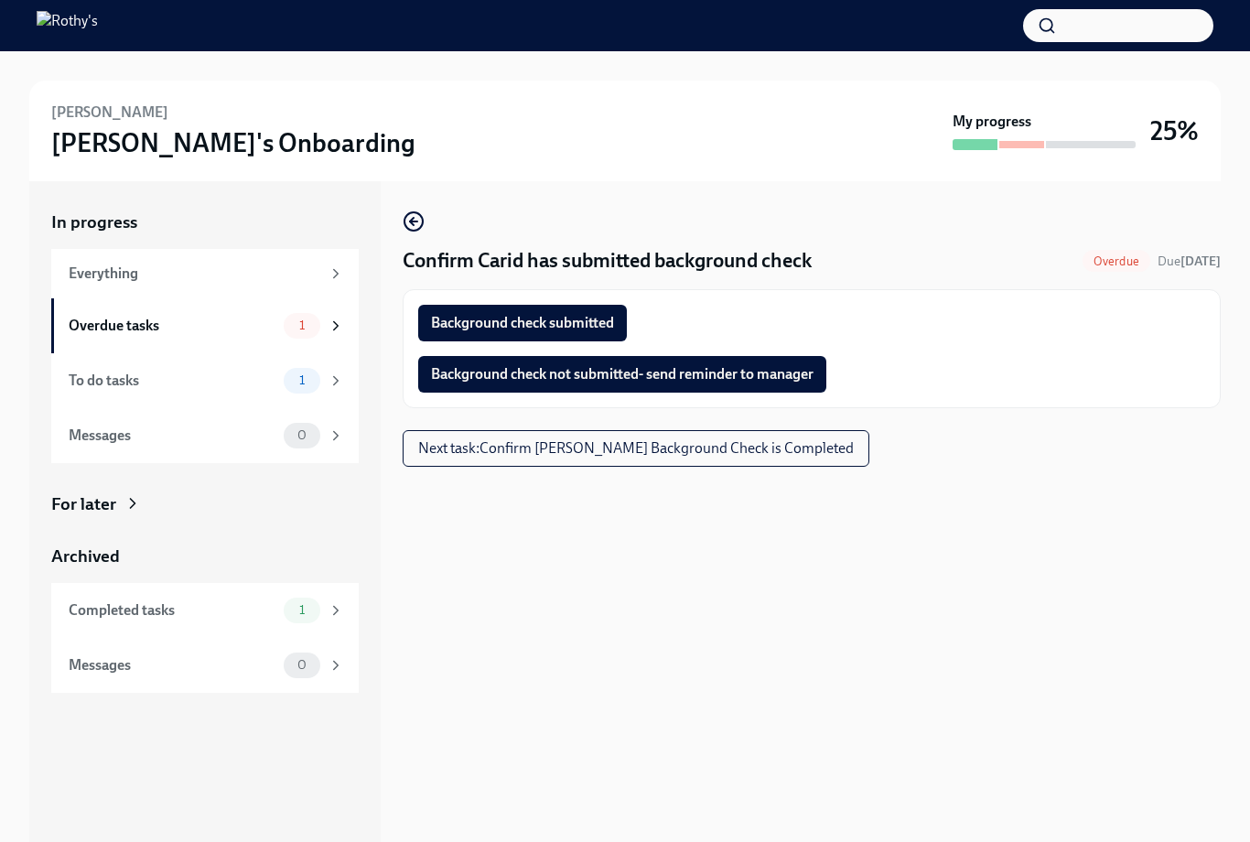
drag, startPoint x: 624, startPoint y: 315, endPoint x: 615, endPoint y: 318, distance: 9.6
click at [621, 317] on button "Background check submitted" at bounding box center [522, 323] width 209 height 37
